Goal: Check status: Check status

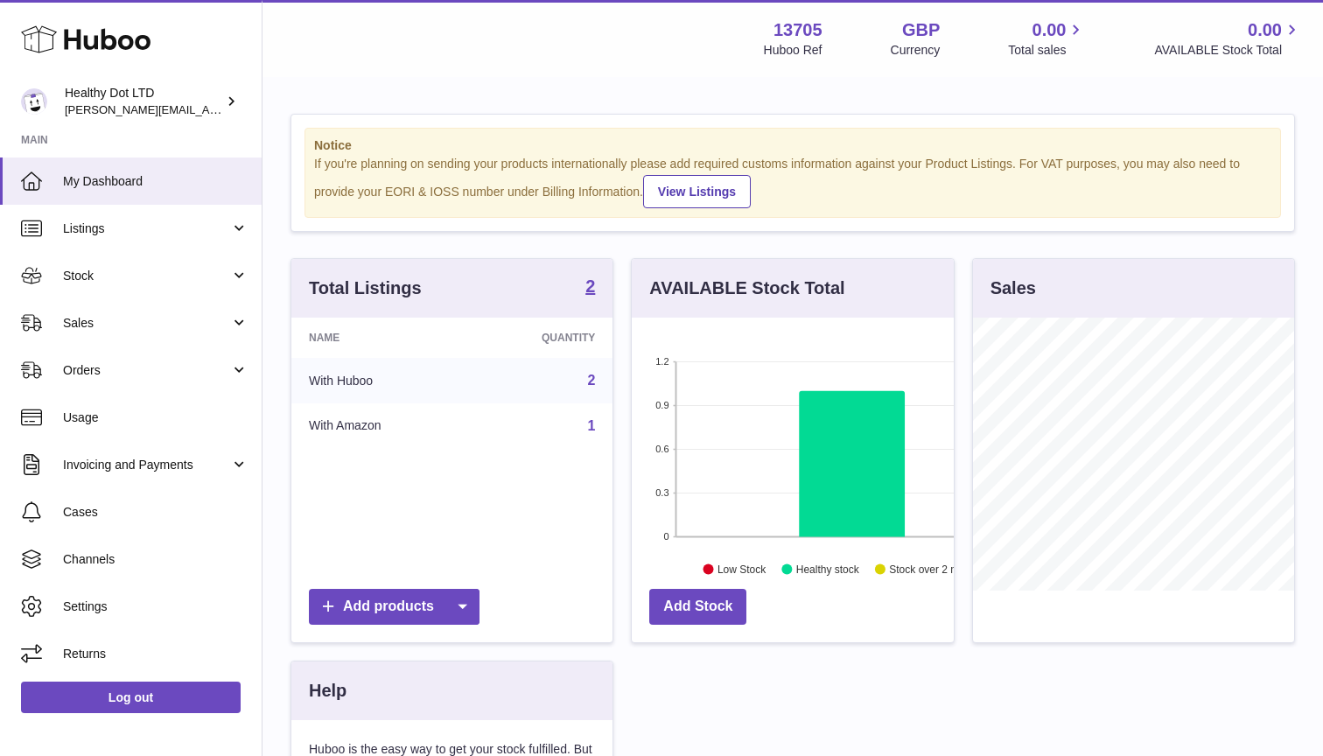
scroll to position [273, 322]
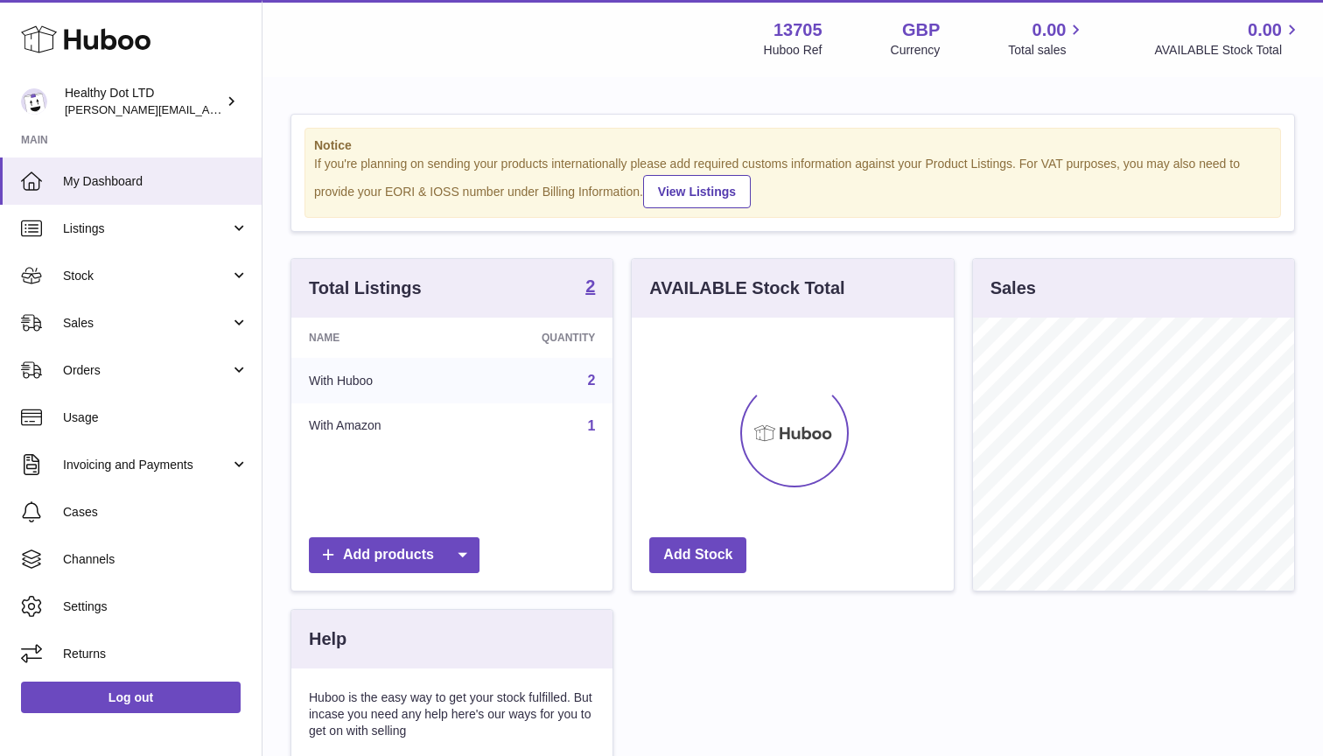
scroll to position [273, 322]
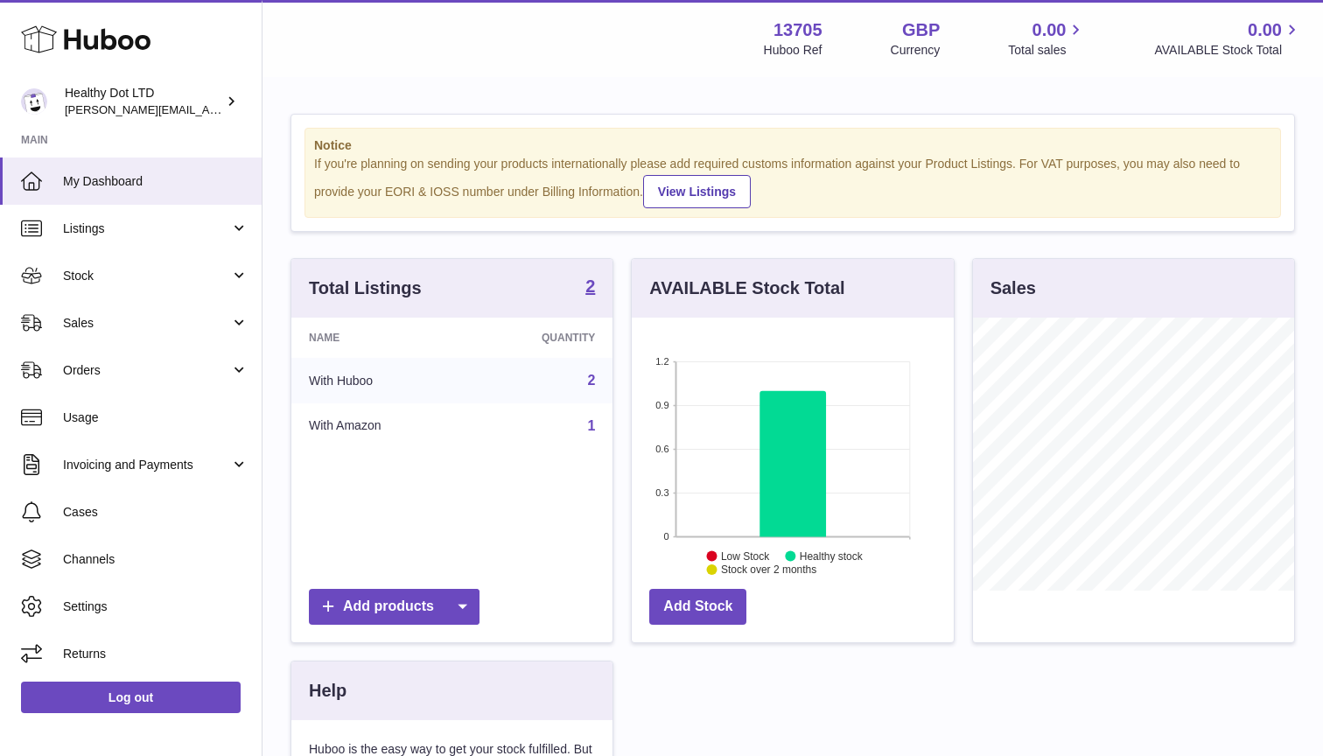
scroll to position [273, 322]
click at [107, 284] on link "Stock" at bounding box center [131, 275] width 262 height 47
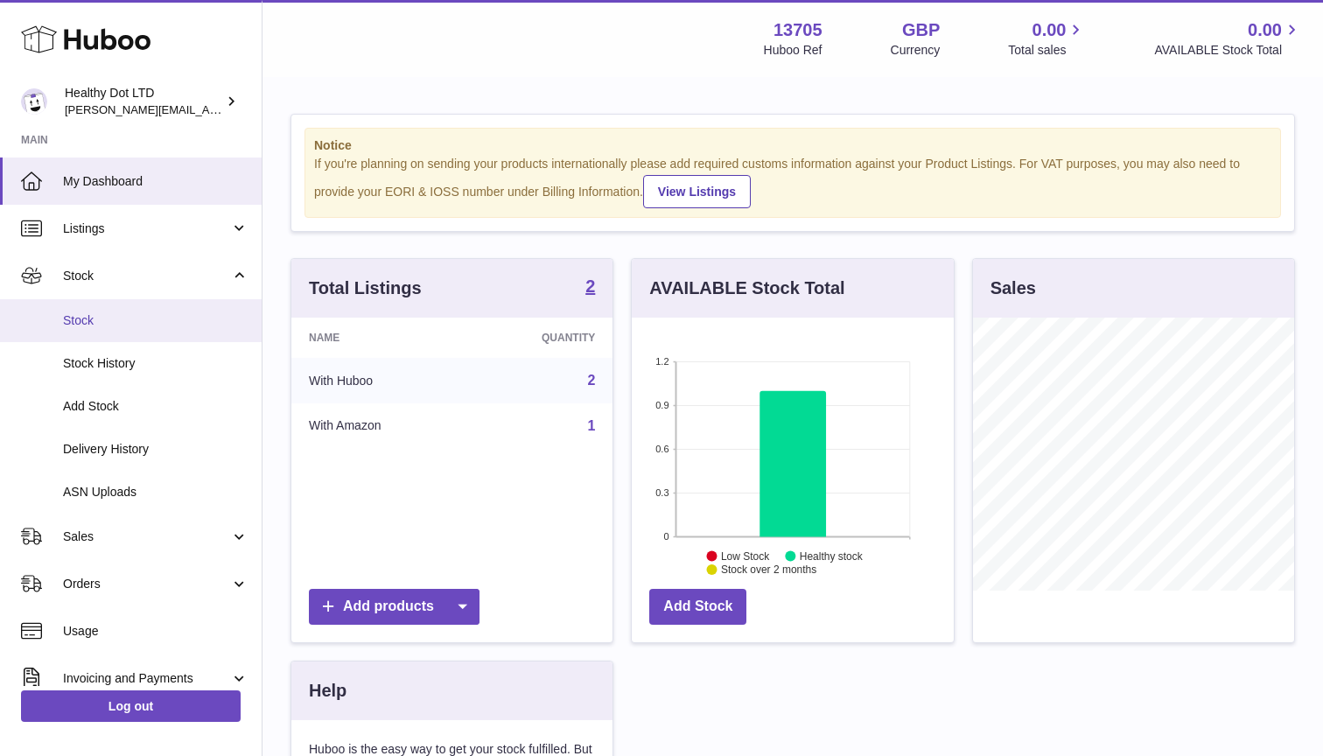
click at [115, 312] on span "Stock" at bounding box center [155, 320] width 185 height 17
